Goal: Transaction & Acquisition: Purchase product/service

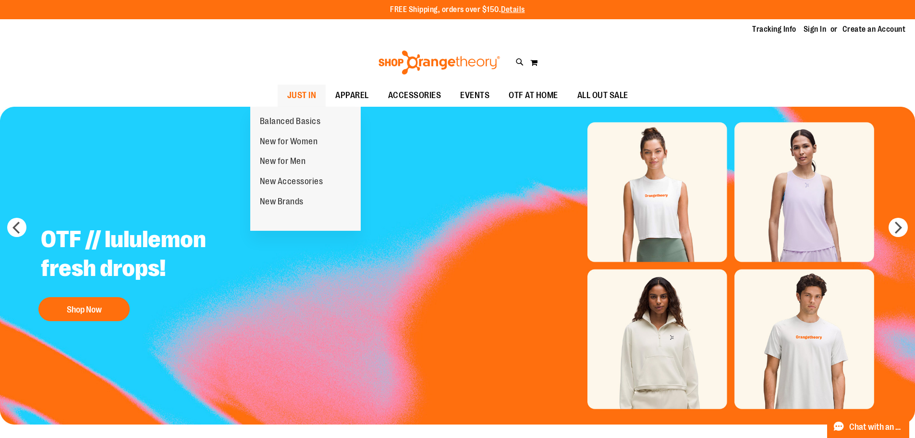
type input "**********"
click at [293, 103] on span "JUST IN" at bounding box center [301, 96] width 29 height 22
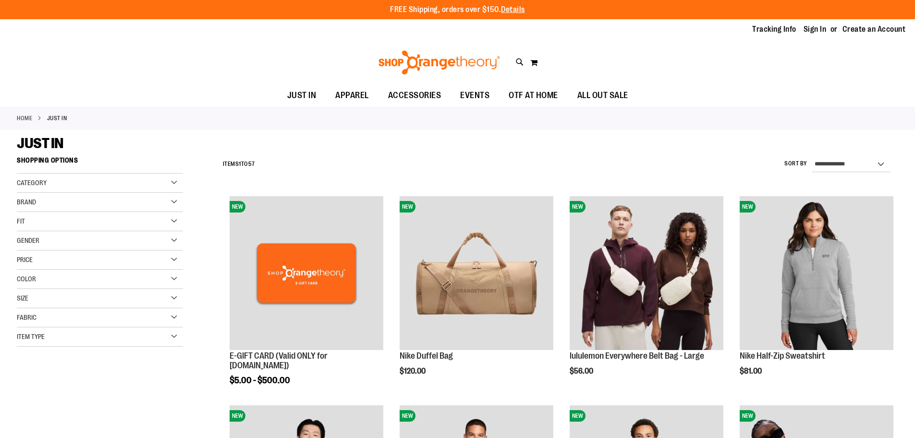
type input "**********"
drag, startPoint x: 922, startPoint y: 175, endPoint x: 722, endPoint y: 83, distance: 220.1
click at [722, 83] on div "Toggle Nav Search Popular Suggestions Advanced Search" at bounding box center [457, 62] width 915 height 44
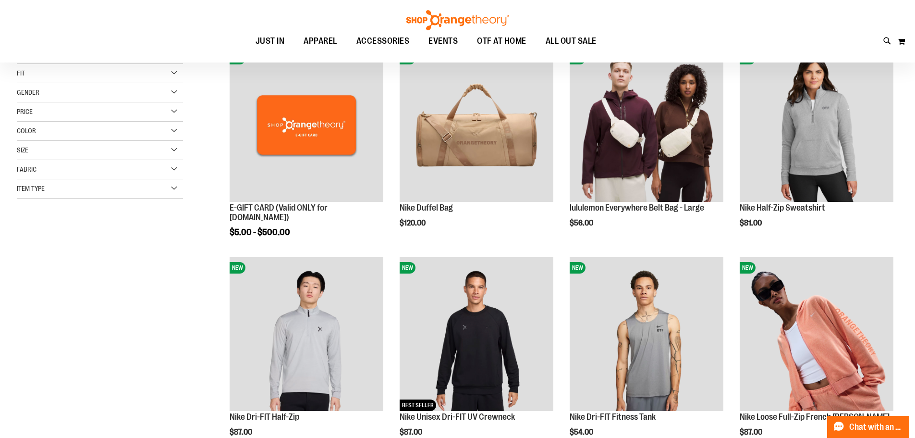
scroll to position [192, 0]
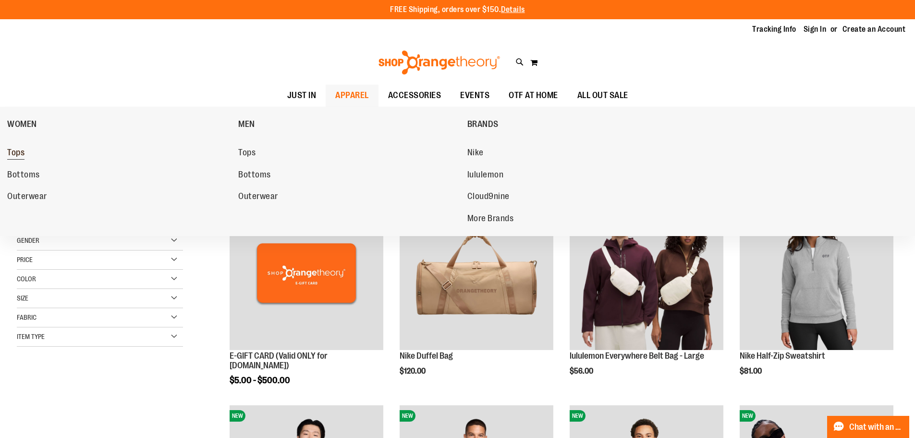
click at [20, 157] on span "Tops" at bounding box center [15, 153] width 17 height 12
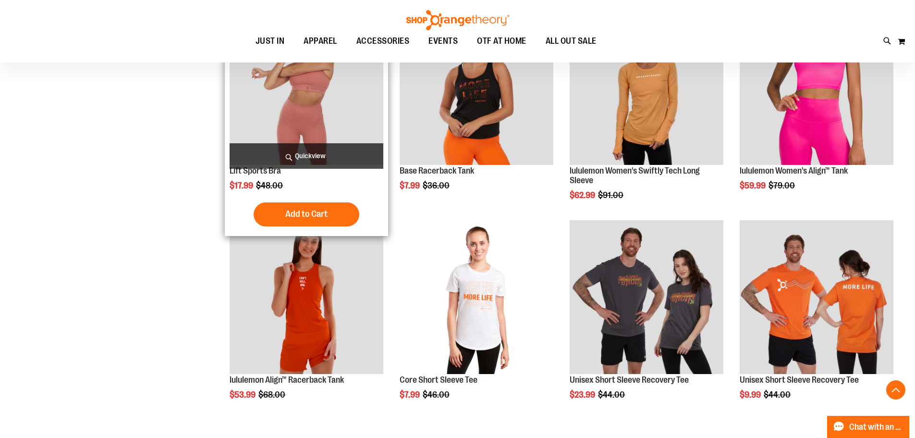
scroll to position [816, 0]
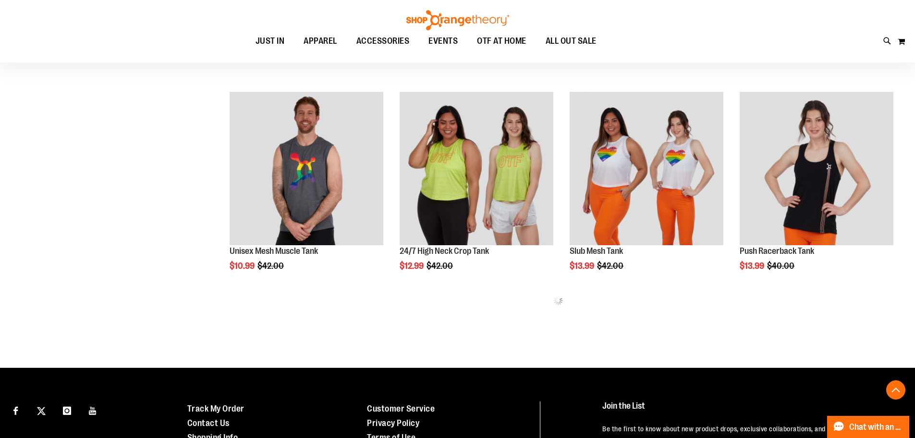
scroll to position [1152, 0]
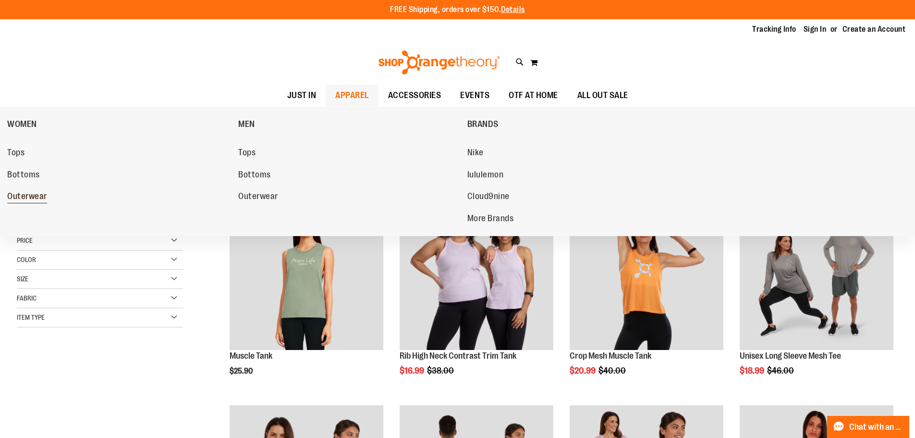
type input "**********"
click at [16, 195] on span "Outerwear" at bounding box center [27, 197] width 40 height 12
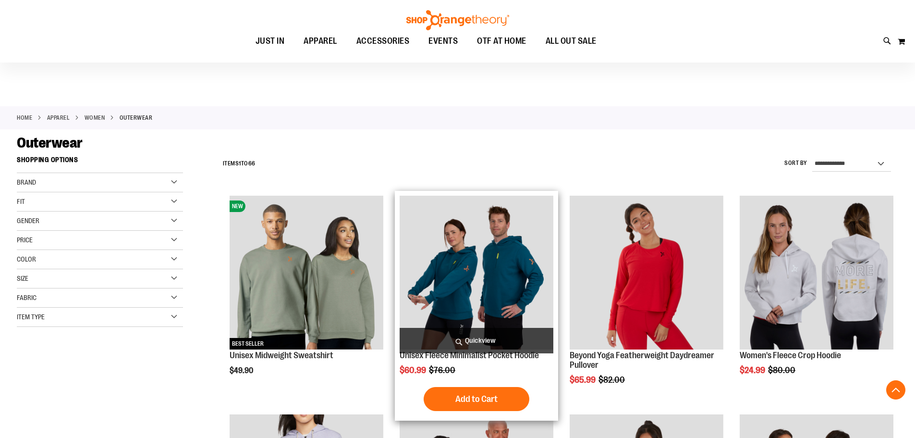
scroll to position [192, 0]
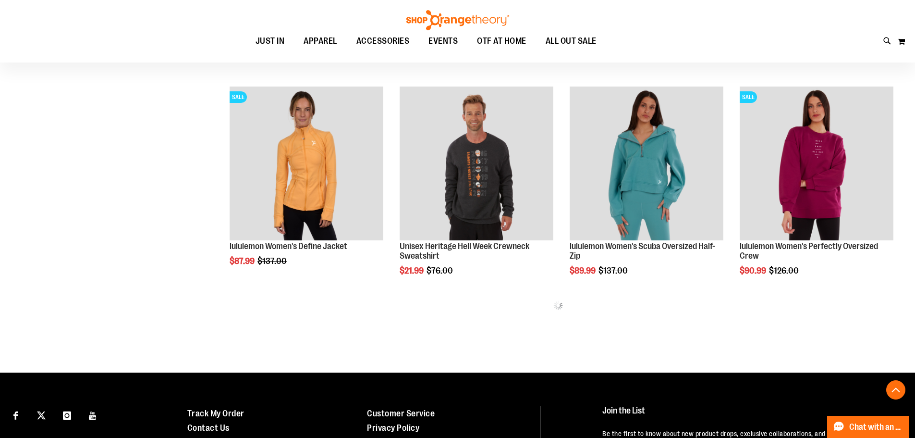
scroll to position [576, 0]
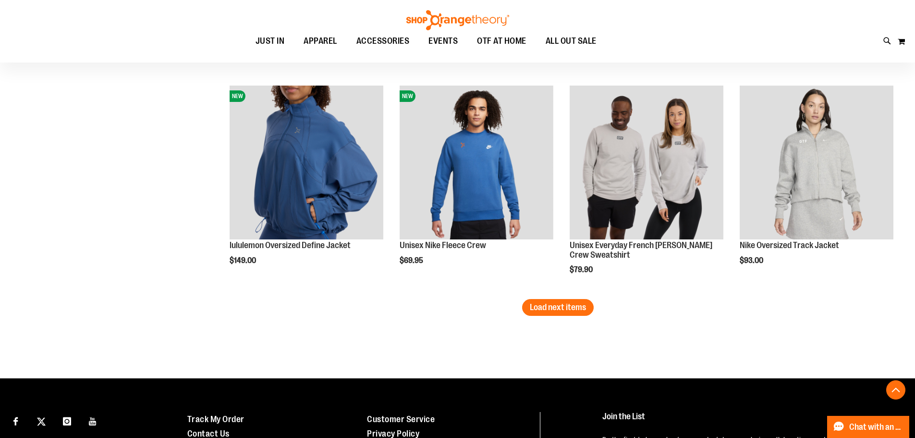
scroll to position [1873, 0]
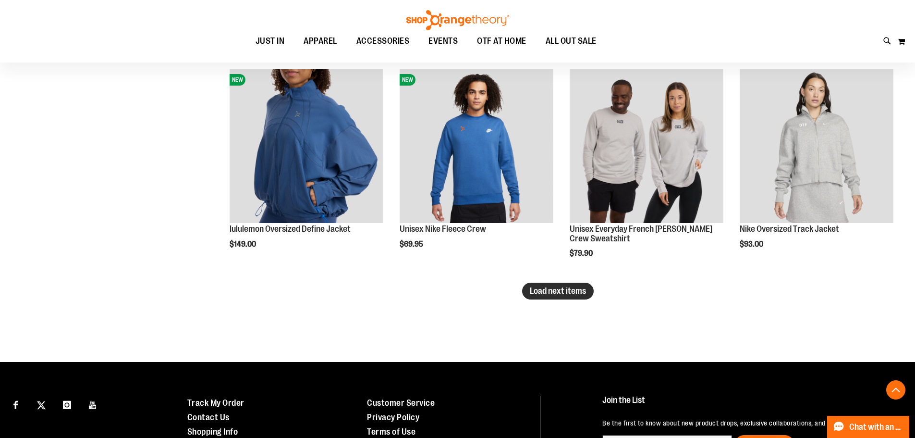
type input "**********"
click at [544, 294] on span "Load next items" at bounding box center [558, 291] width 56 height 10
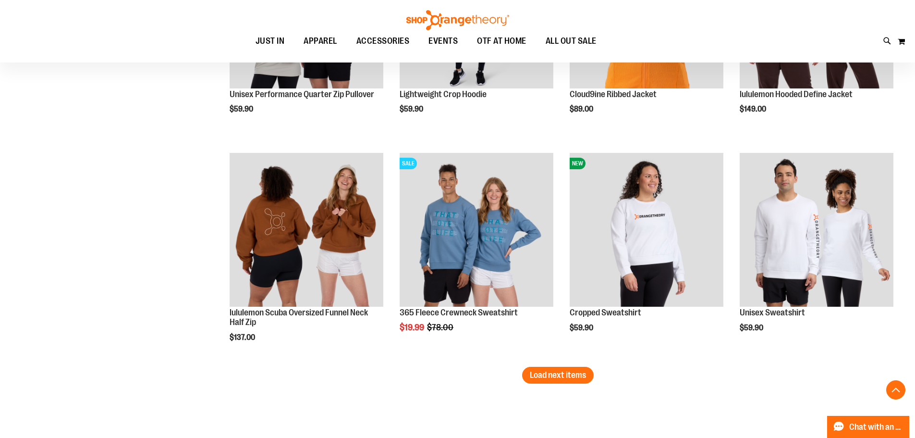
scroll to position [2449, 0]
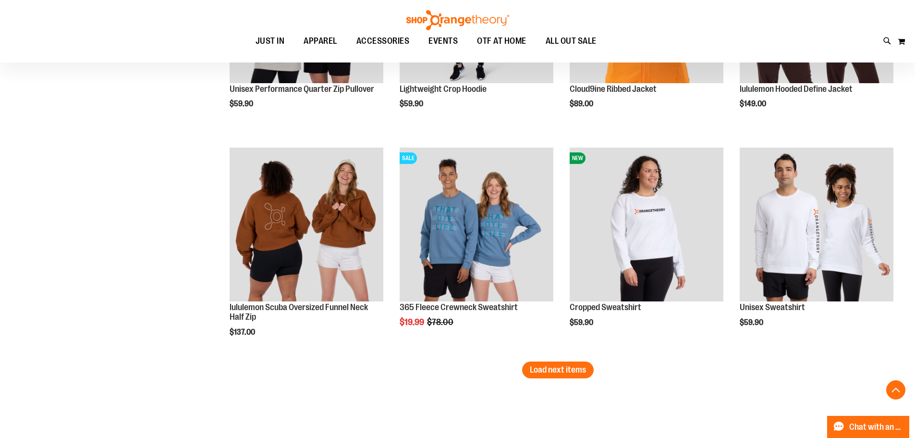
click at [579, 370] on span "Load next items" at bounding box center [558, 370] width 56 height 10
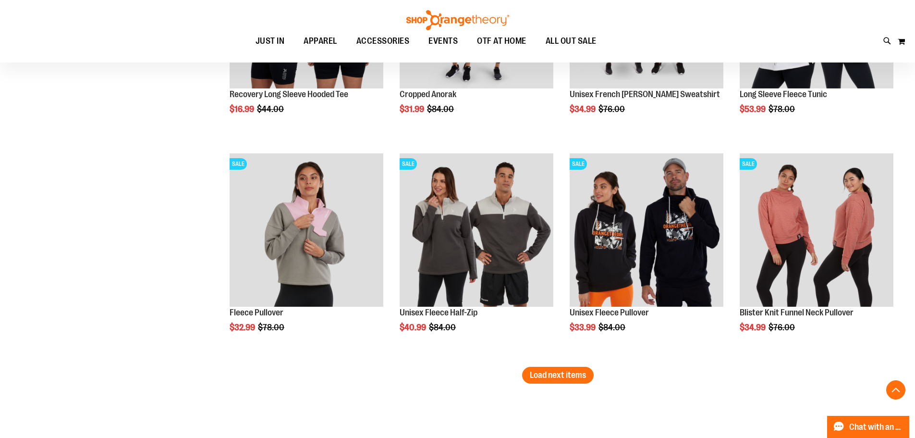
scroll to position [3121, 0]
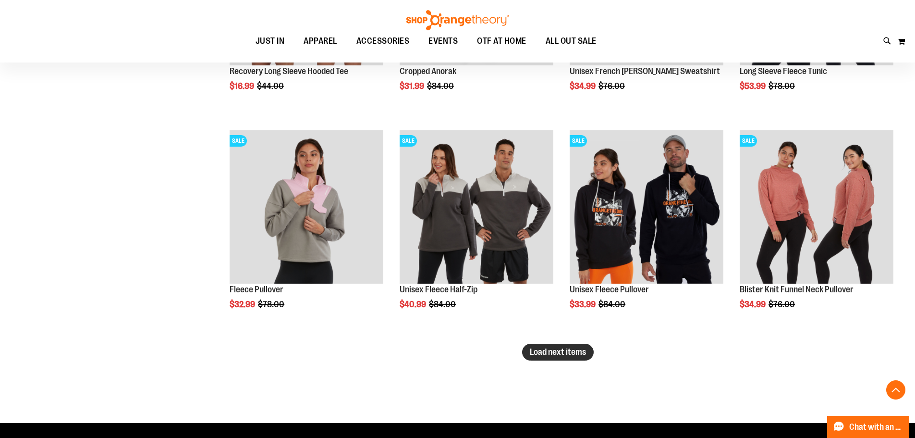
click at [540, 348] on span "Load next items" at bounding box center [558, 352] width 56 height 10
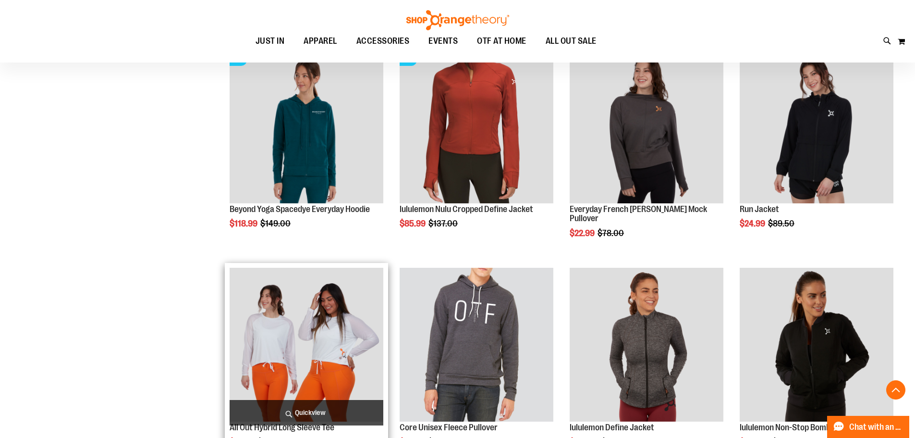
drag, startPoint x: 262, startPoint y: 274, endPoint x: 266, endPoint y: 271, distance: 5.1
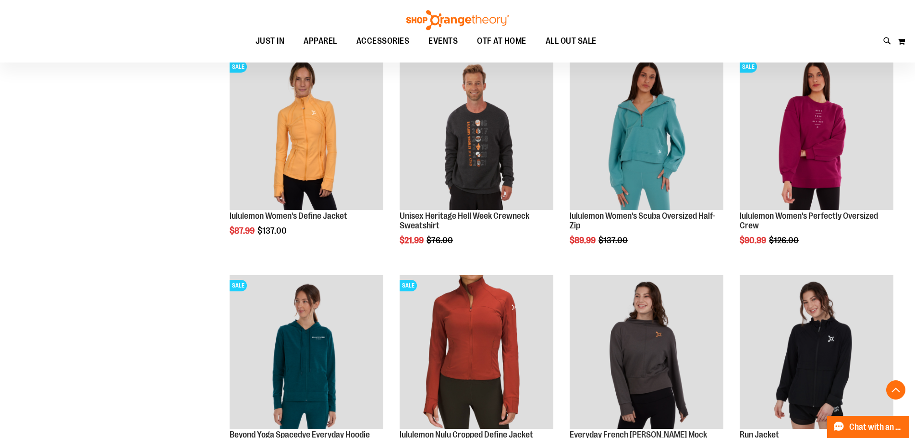
drag, startPoint x: 266, startPoint y: 271, endPoint x: 153, endPoint y: 224, distance: 122.1
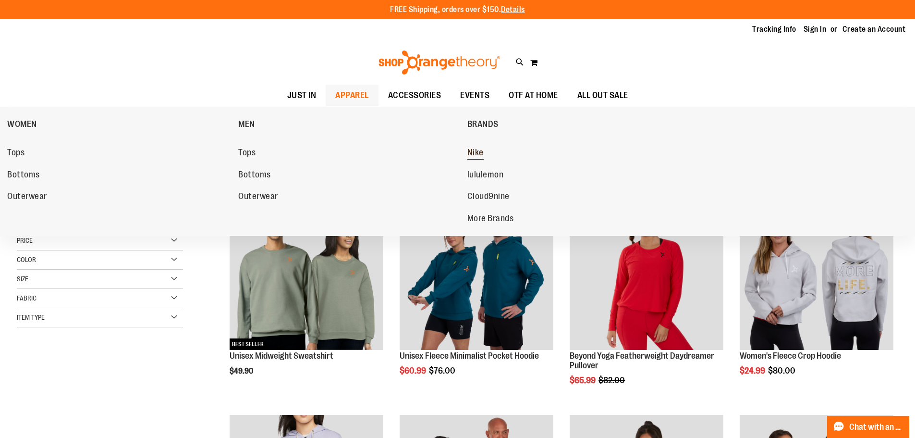
click at [473, 145] on link "Nike" at bounding box center [577, 152] width 221 height 17
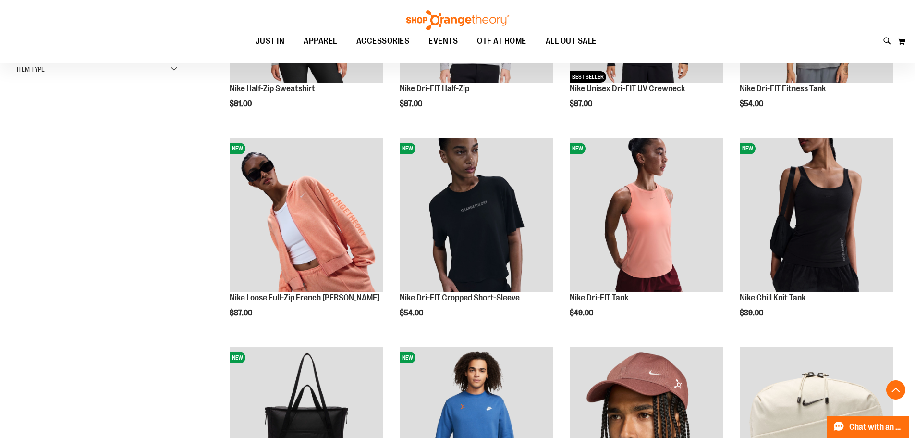
scroll to position [288, 0]
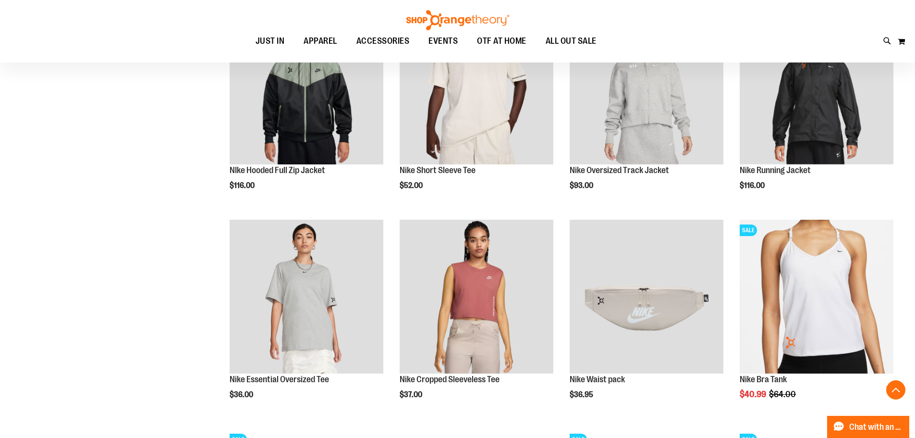
scroll to position [816, 0]
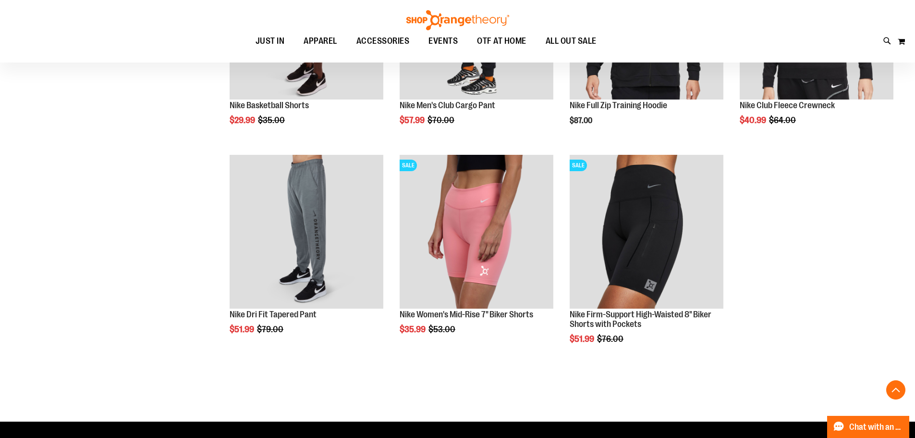
scroll to position [1466, 0]
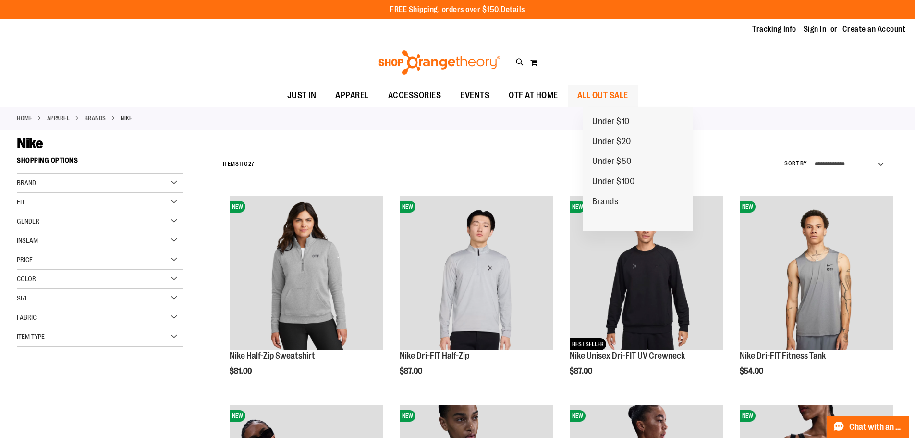
type input "**********"
click at [622, 89] on span "ALL OUT SALE" at bounding box center [602, 96] width 51 height 22
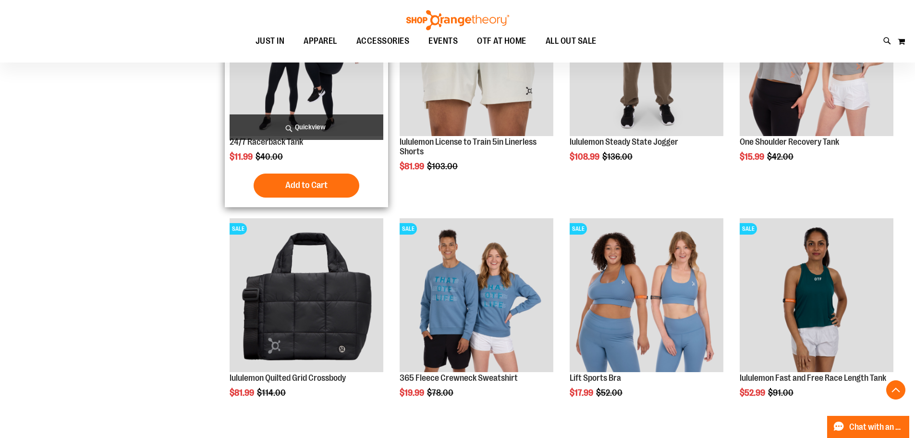
scroll to position [480, 0]
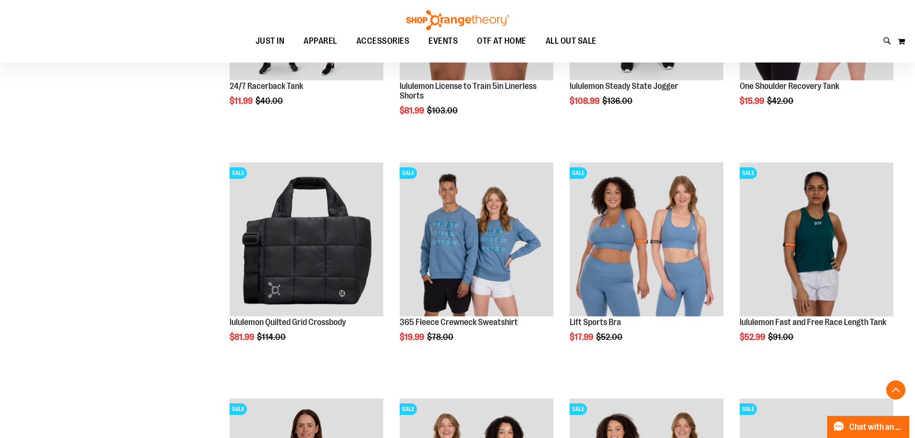
scroll to position [528, 0]
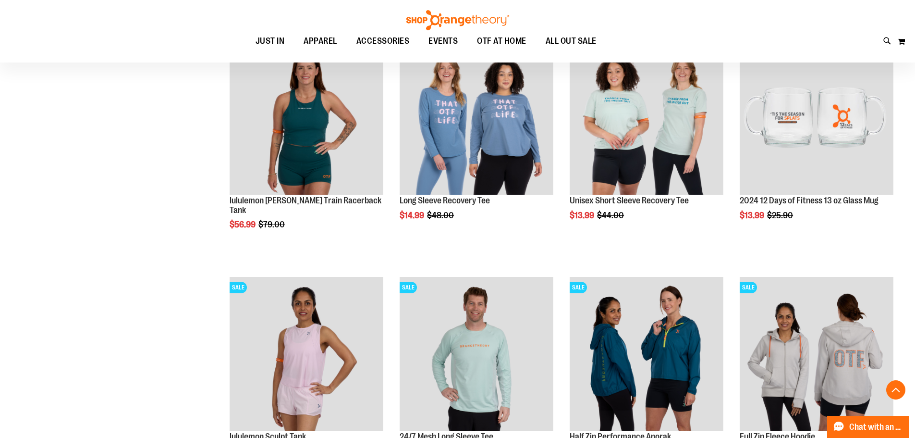
scroll to position [864, 0]
